Goal: Check status: Check status

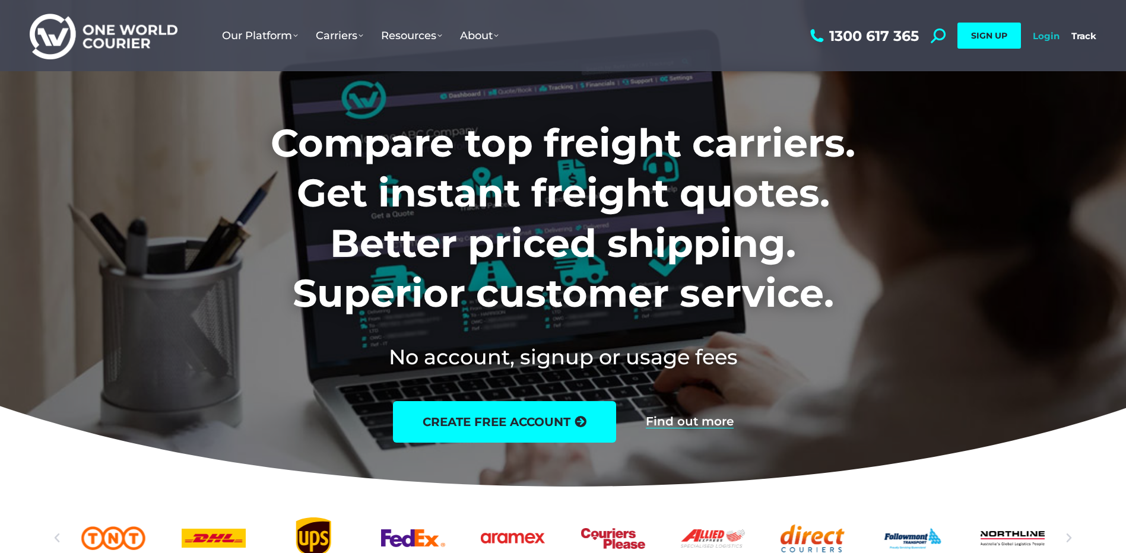
click at [1040, 35] on link "Login" at bounding box center [1046, 35] width 27 height 11
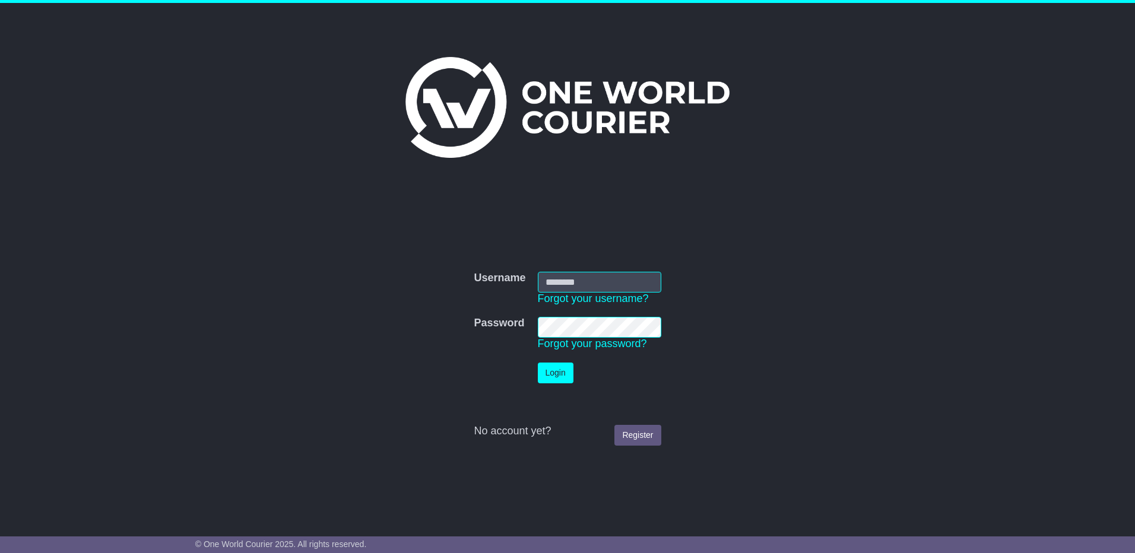
type input "**********"
click at [565, 372] on button "Login" at bounding box center [556, 373] width 36 height 21
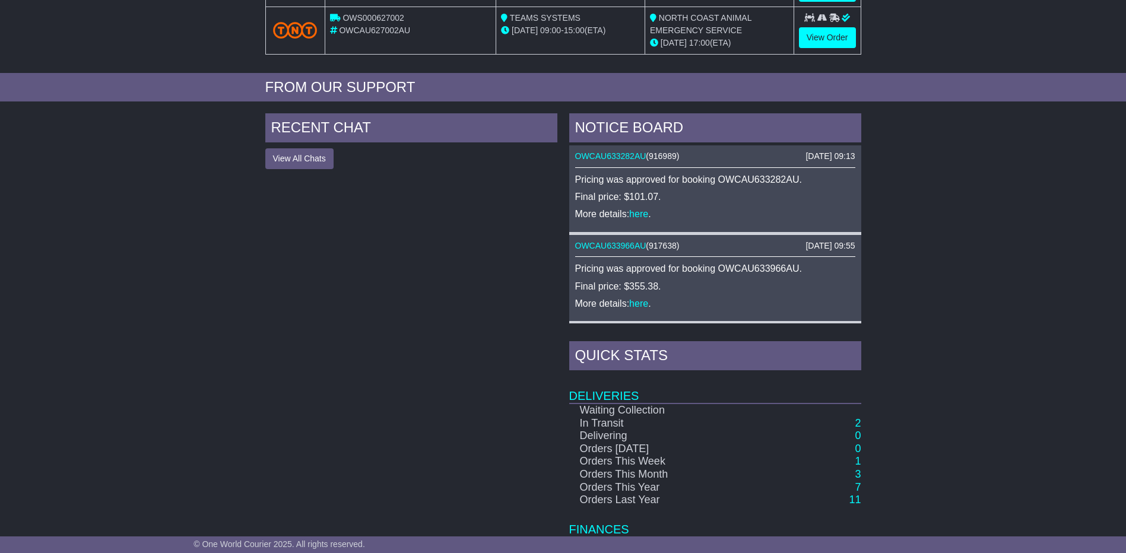
scroll to position [415, 0]
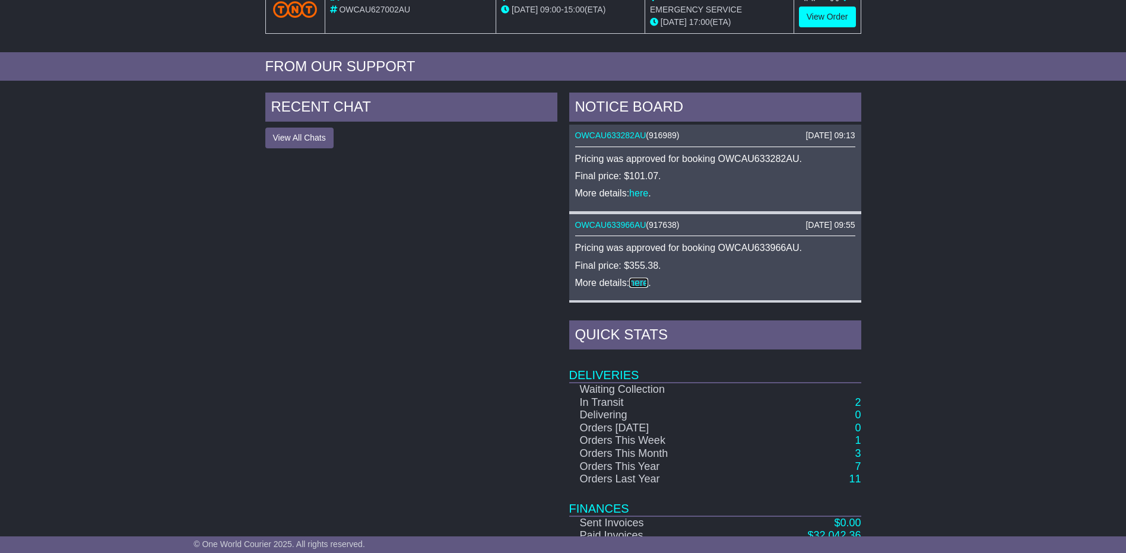
click at [637, 283] on link "here" at bounding box center [638, 283] width 19 height 10
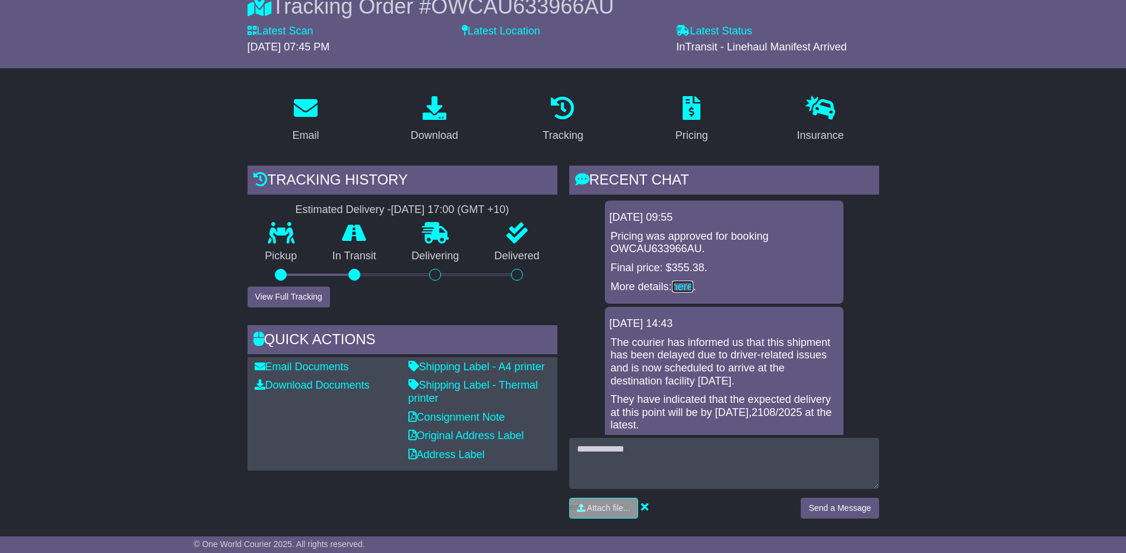
click at [683, 285] on link "here" at bounding box center [682, 287] width 21 height 12
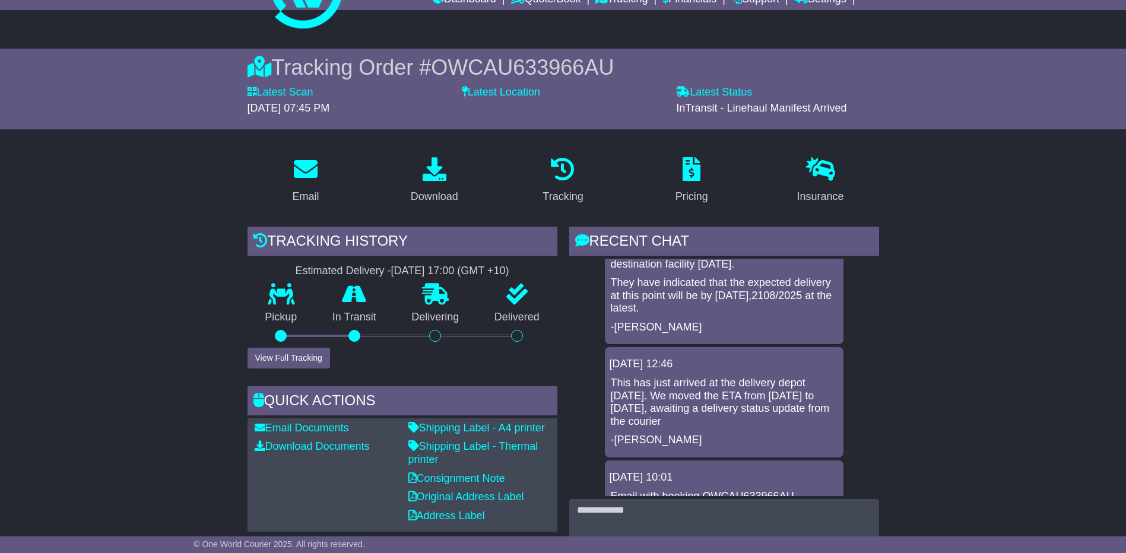
scroll to position [57, 0]
click at [309, 356] on button "View Full Tracking" at bounding box center [288, 358] width 82 height 21
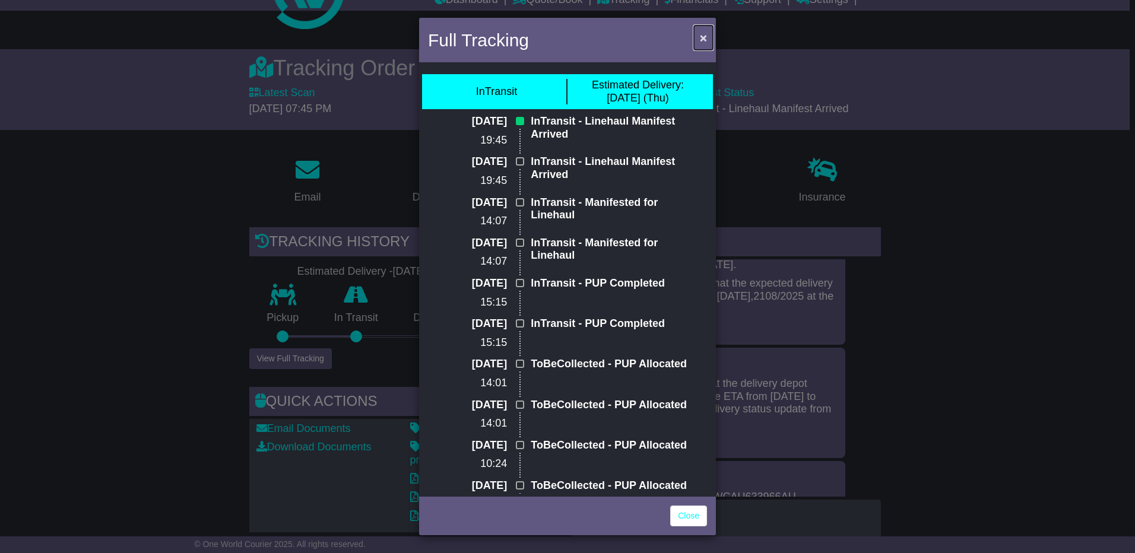
click at [701, 39] on span "×" at bounding box center [703, 38] width 7 height 14
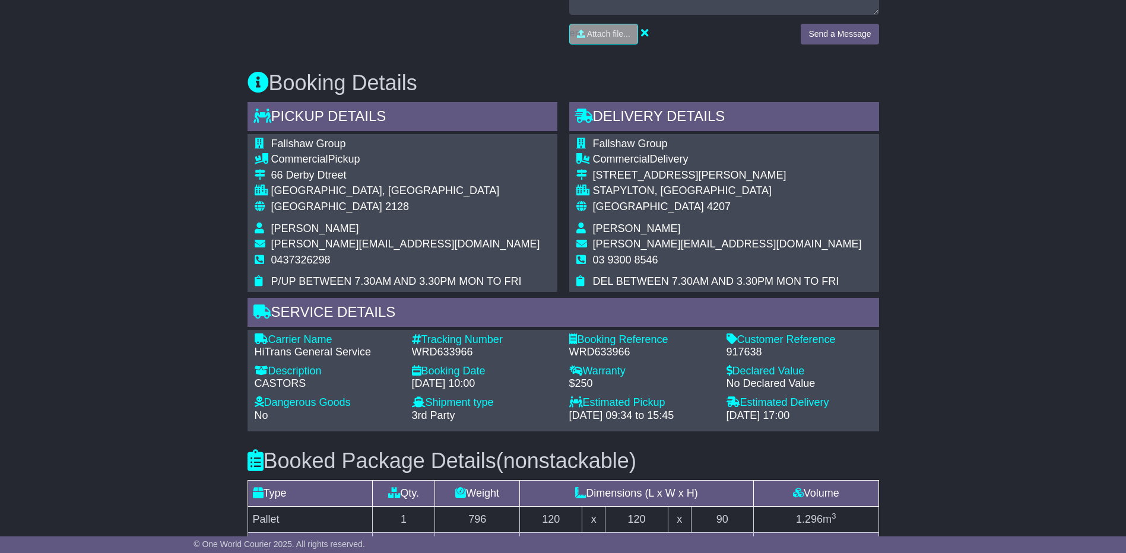
scroll to position [119, 0]
